Goal: Information Seeking & Learning: Find specific fact

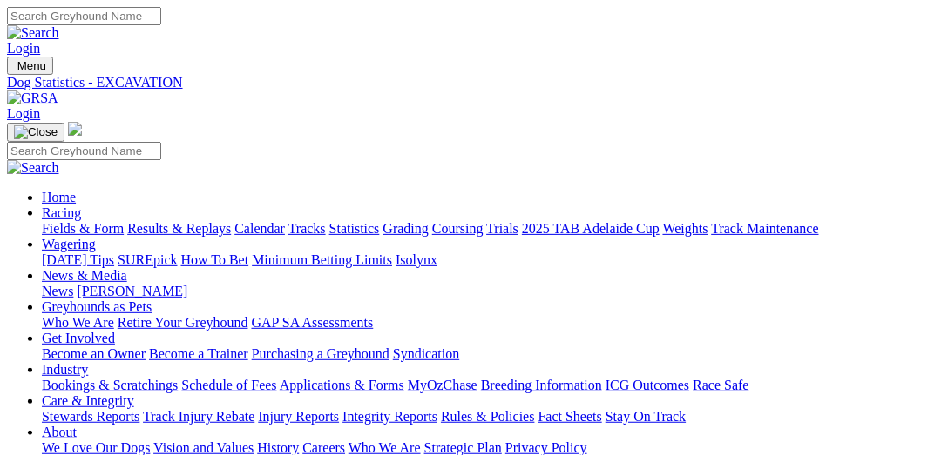
click at [161, 24] on input "Search" at bounding box center [84, 16] width 154 height 18
paste input "Reaper"
type input "Reaper"
click at [59, 26] on link at bounding box center [33, 32] width 52 height 15
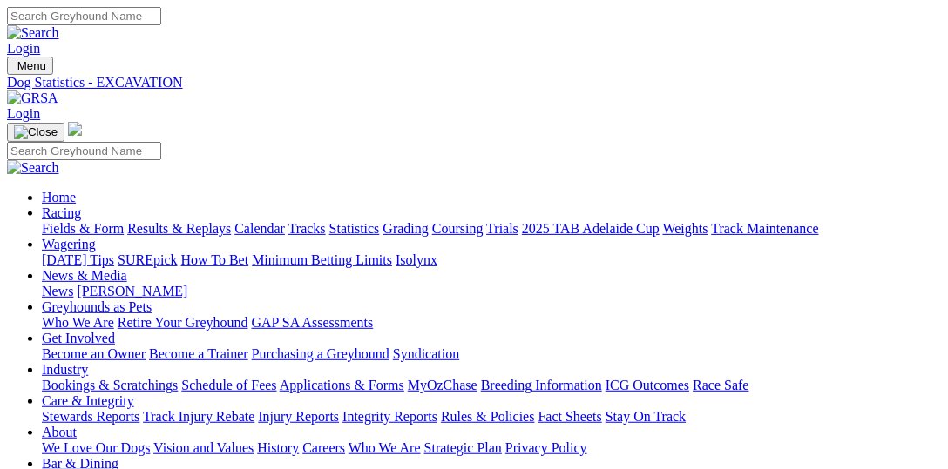
click at [161, 23] on input "Search" at bounding box center [84, 16] width 154 height 18
paste input "Conquer"
type input "Conquer"
click at [42, 300] on link "Greyhounds as Pets" at bounding box center [97, 307] width 110 height 15
click at [59, 25] on img at bounding box center [33, 33] width 52 height 16
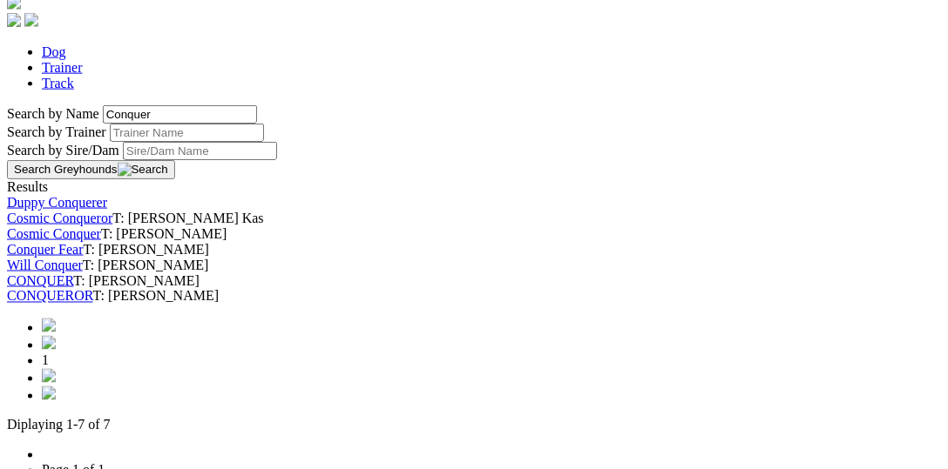
scroll to position [627, 0]
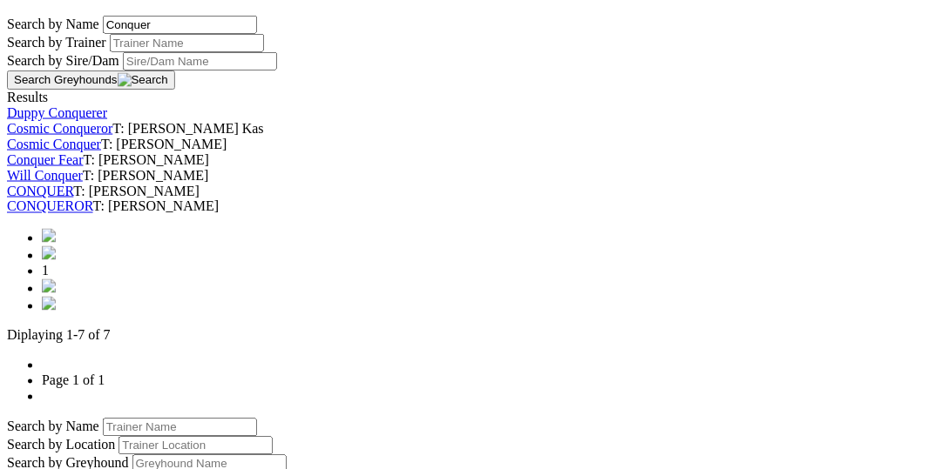
click at [73, 199] on link "CONQUER" at bounding box center [40, 191] width 66 height 15
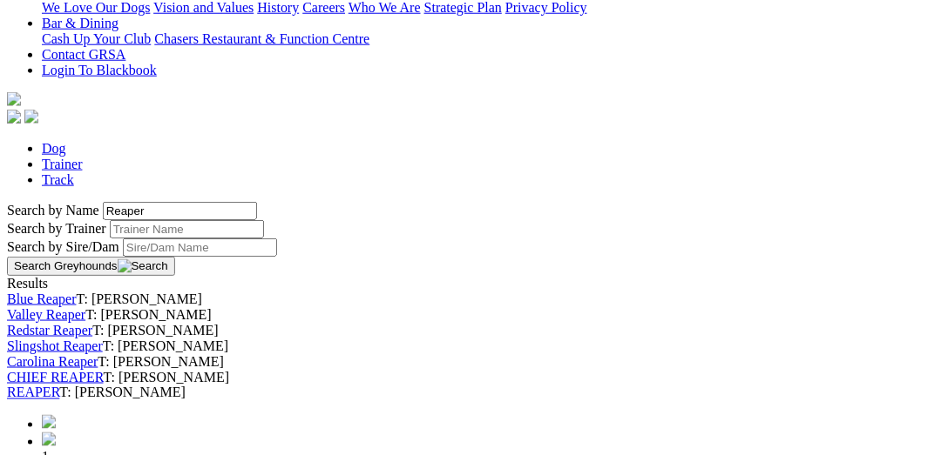
scroll to position [627, 0]
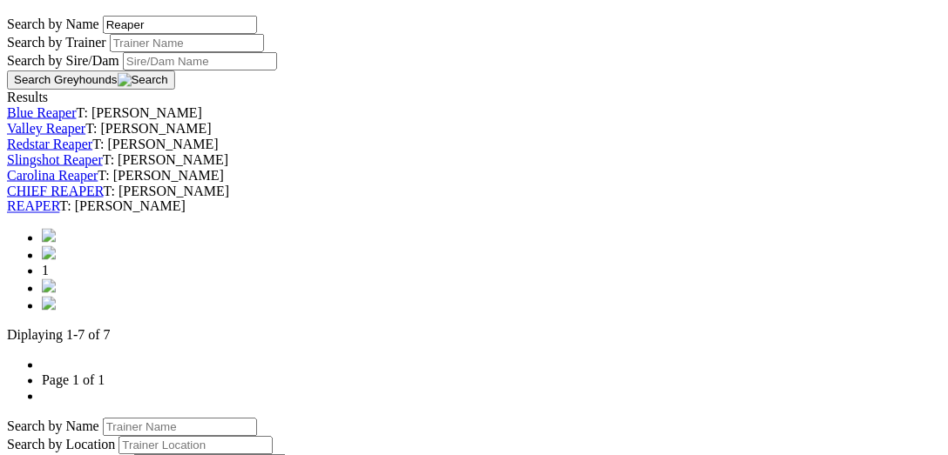
click at [59, 214] on link "REAPER" at bounding box center [33, 206] width 52 height 15
